Goal: Task Accomplishment & Management: Complete application form

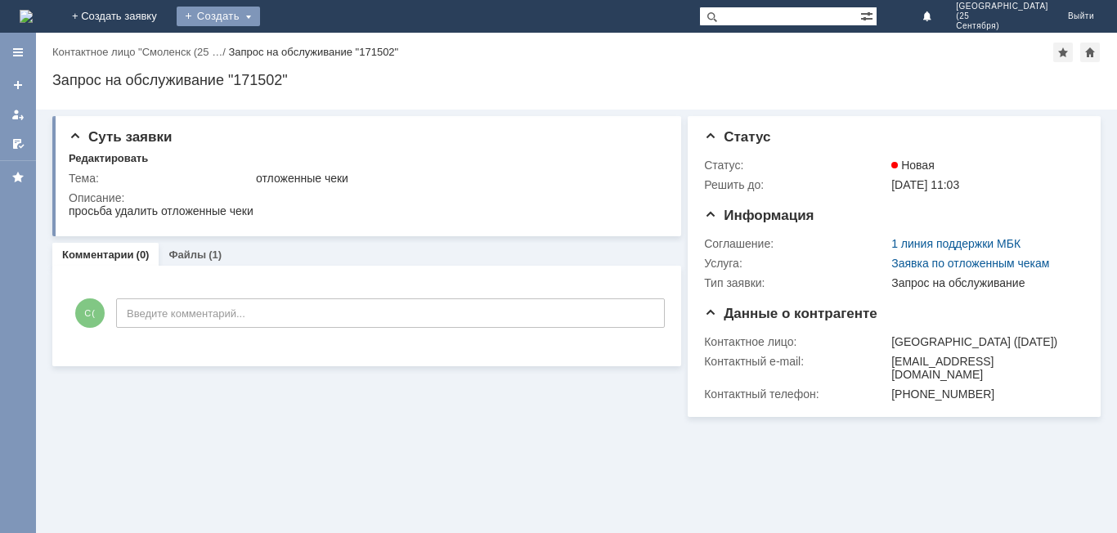
click at [260, 20] on div "Создать" at bounding box center [218, 17] width 83 height 20
click at [304, 47] on link "Заявка" at bounding box center [242, 49] width 124 height 20
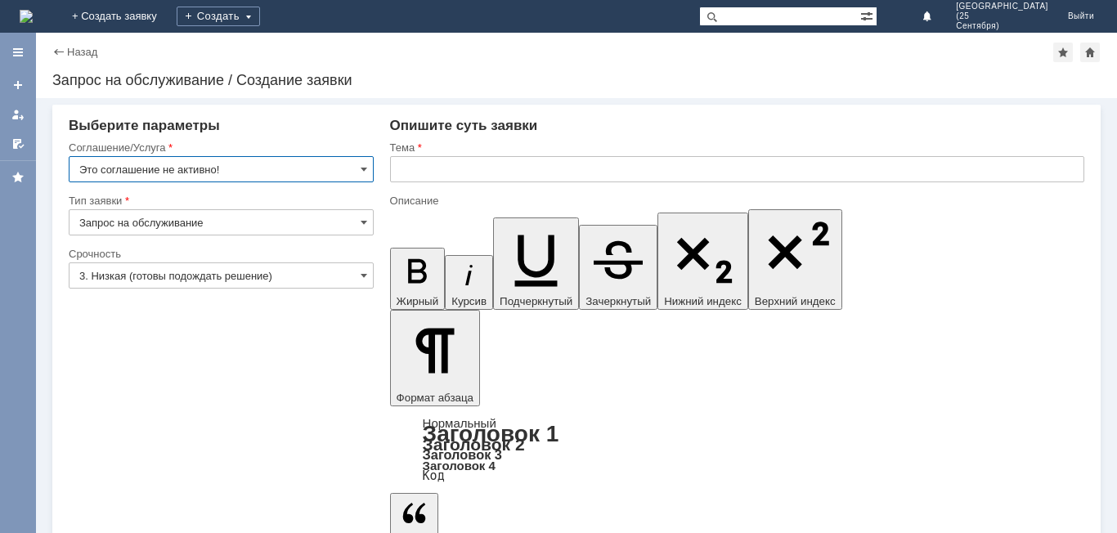
click at [292, 168] on input "Это соглашение не активно!" at bounding box center [221, 169] width 305 height 26
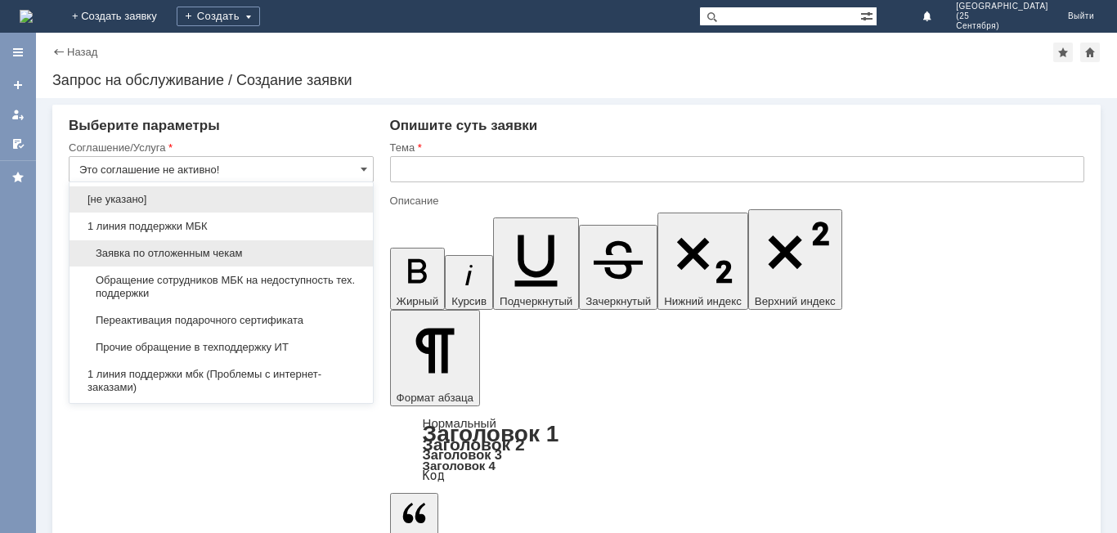
click at [267, 248] on span "Заявка по отложенным чекам" at bounding box center [221, 253] width 284 height 13
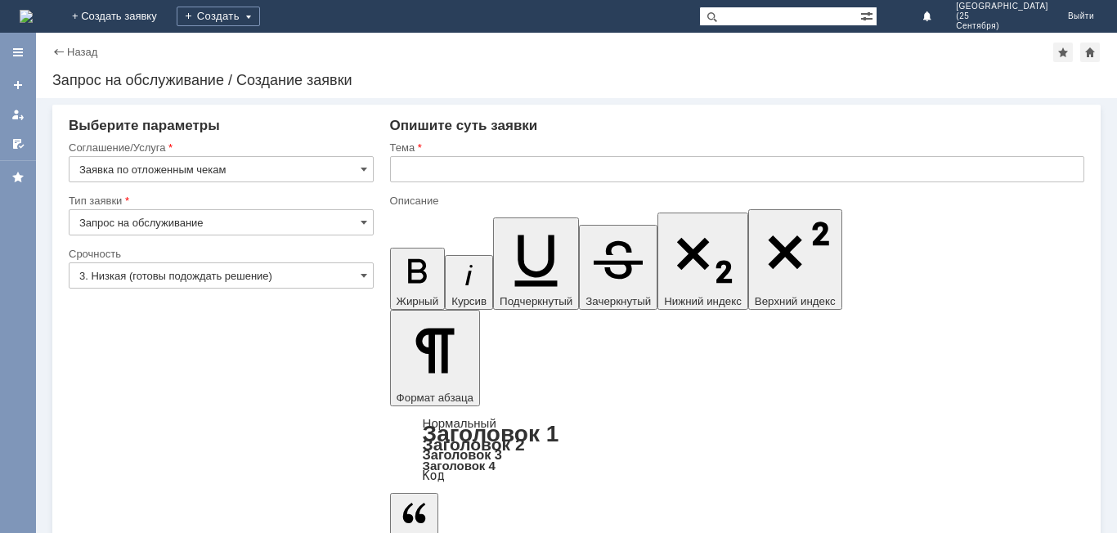
type input "Заявка по отложенным чекам"
click at [262, 265] on input "3. Низкая (готовы подождать решение)" at bounding box center [221, 275] width 305 height 26
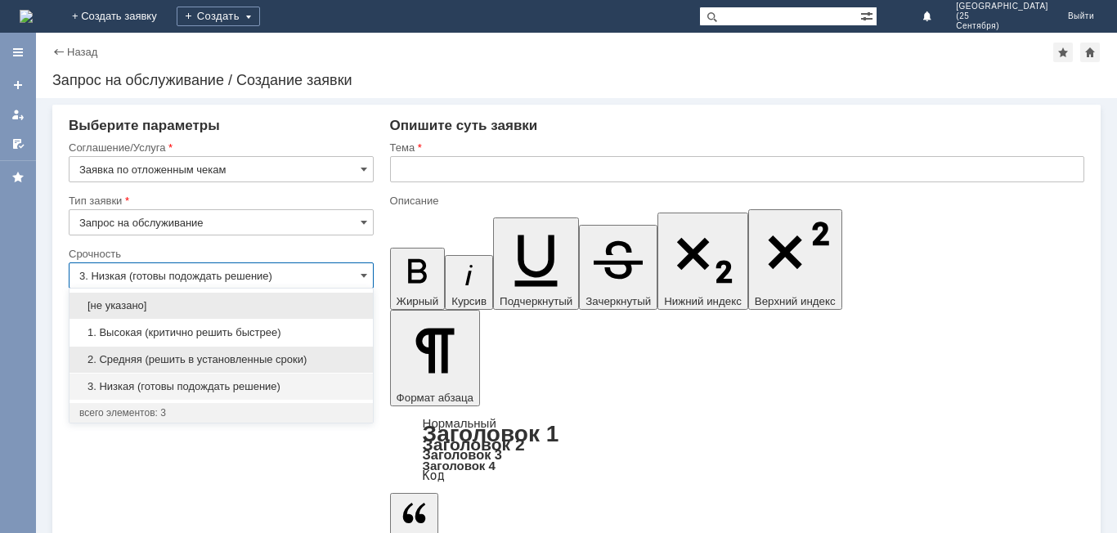
click at [245, 348] on div "2. Средняя (решить в установленные сроки)" at bounding box center [221, 360] width 303 height 26
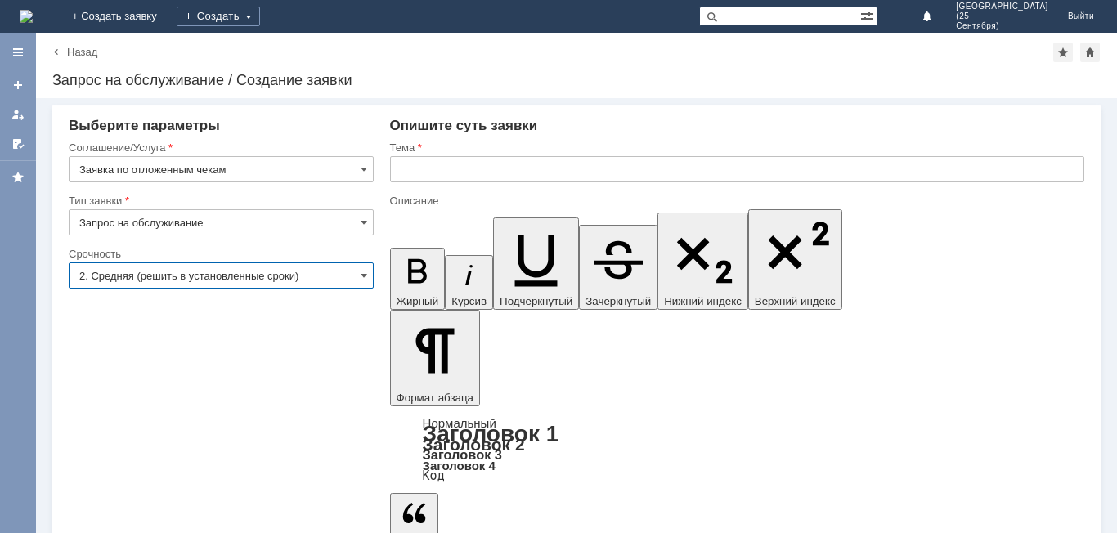
type input "2. Средняя (решить в установленные сроки)"
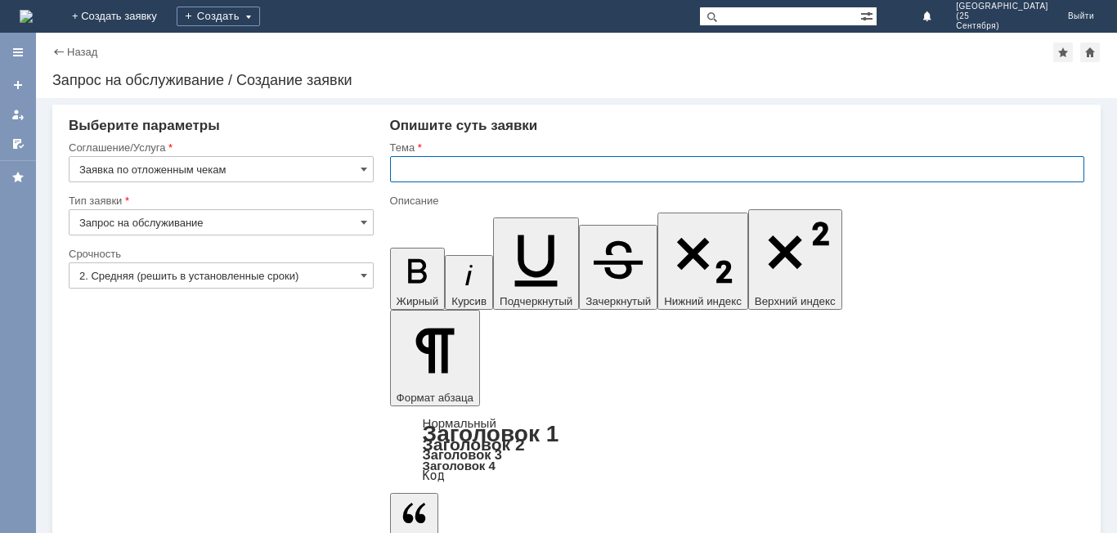
click at [448, 168] on input "text" at bounding box center [737, 169] width 694 height 26
type input "Отложенные чеки"
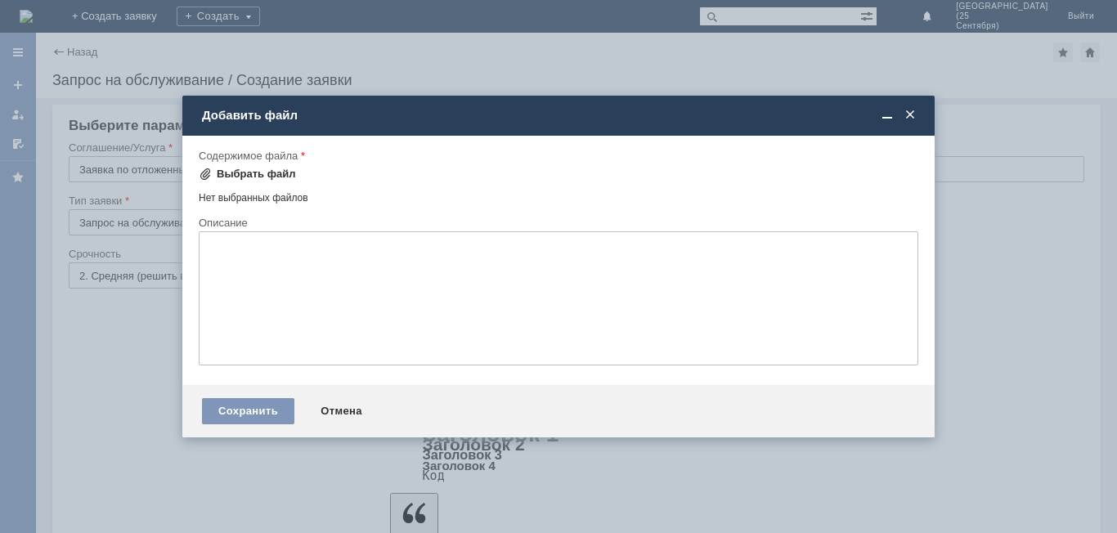
click at [281, 171] on div "Выбрать файл" at bounding box center [256, 174] width 79 height 13
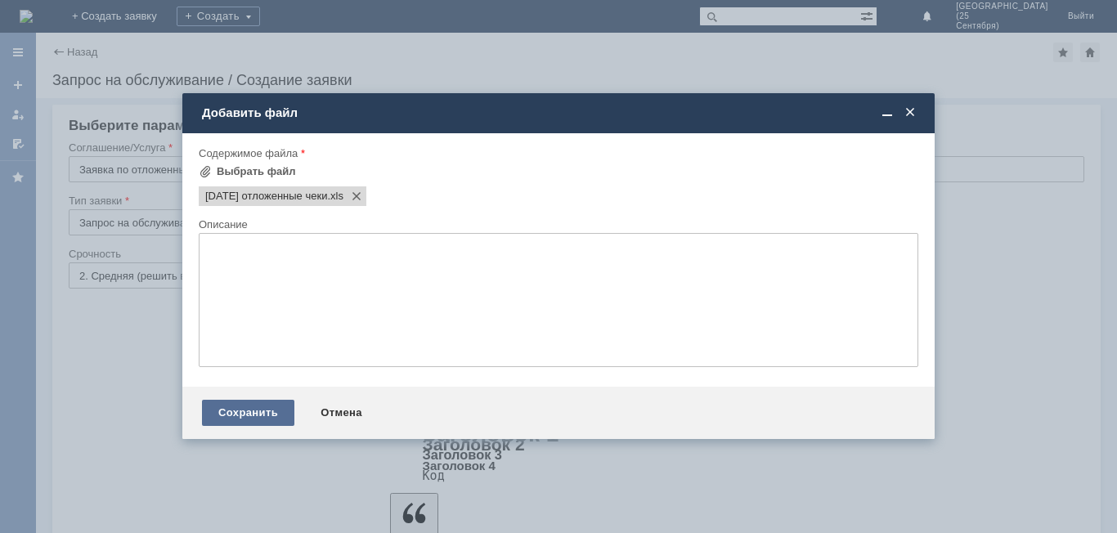
click at [261, 402] on div "Сохранить" at bounding box center [248, 413] width 92 height 26
